Goal: Task Accomplishment & Management: Manage account settings

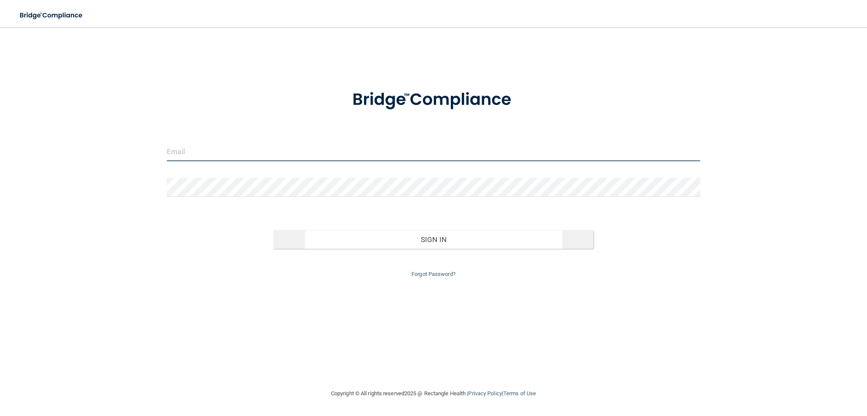
type input "[PERSON_NAME][EMAIL_ADDRESS][DOMAIN_NAME]"
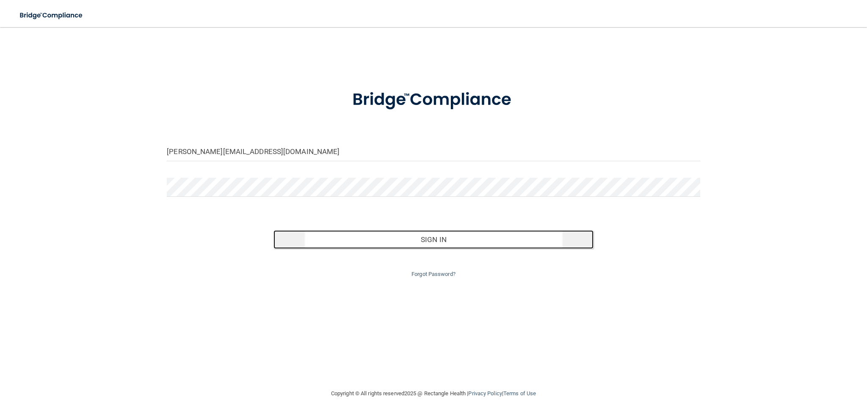
click at [428, 240] on button "Sign In" at bounding box center [434, 239] width 320 height 19
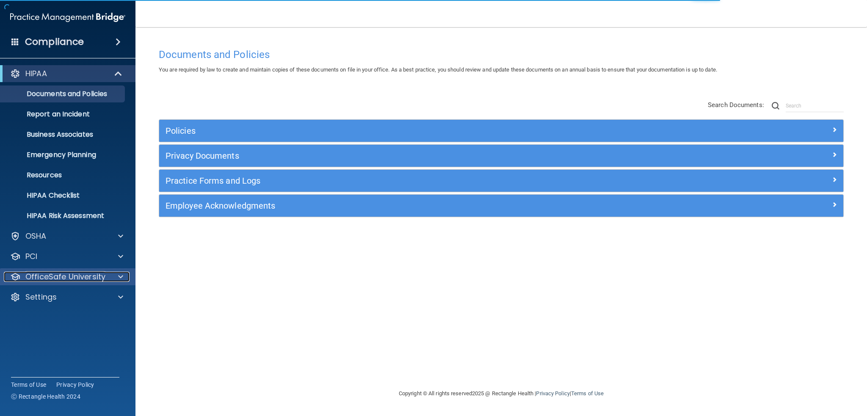
click at [80, 279] on p "OfficeSafe University" at bounding box center [65, 277] width 80 height 10
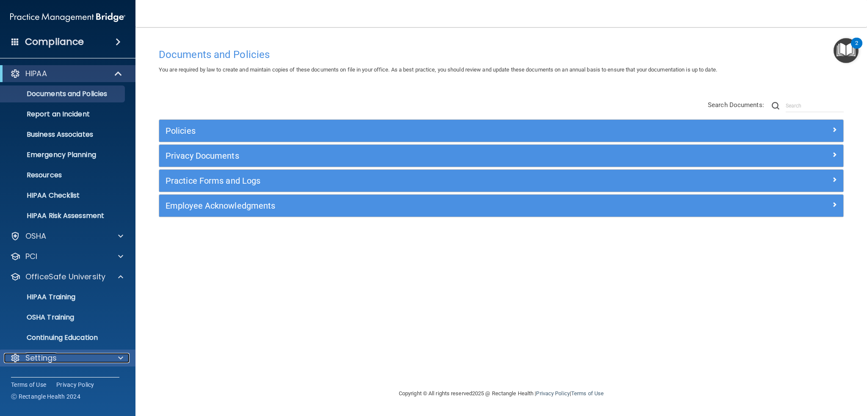
click at [69, 356] on div "Settings" at bounding box center [56, 358] width 105 height 10
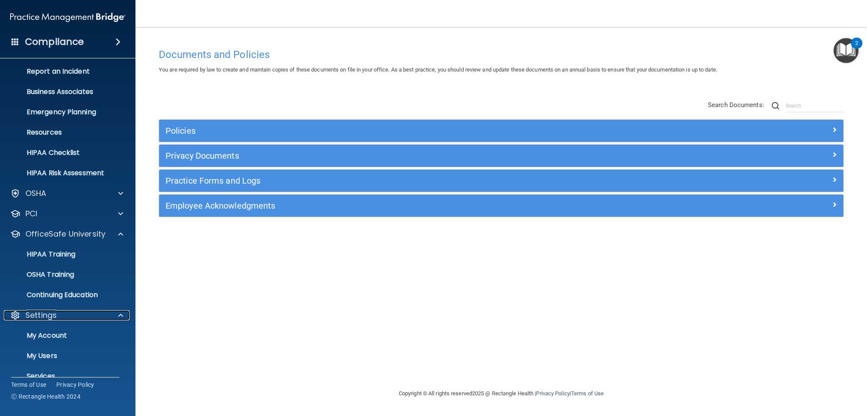
scroll to position [77, 0]
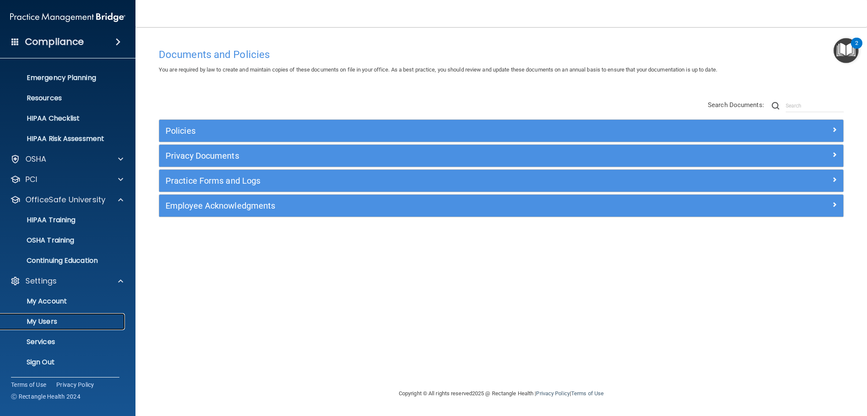
click at [70, 322] on p "My Users" at bounding box center [64, 322] width 116 height 8
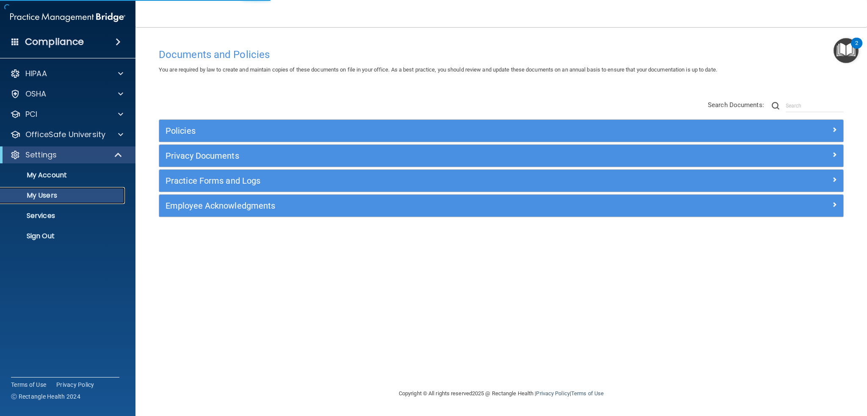
select select "20"
